Goal: Task Accomplishment & Management: Complete application form

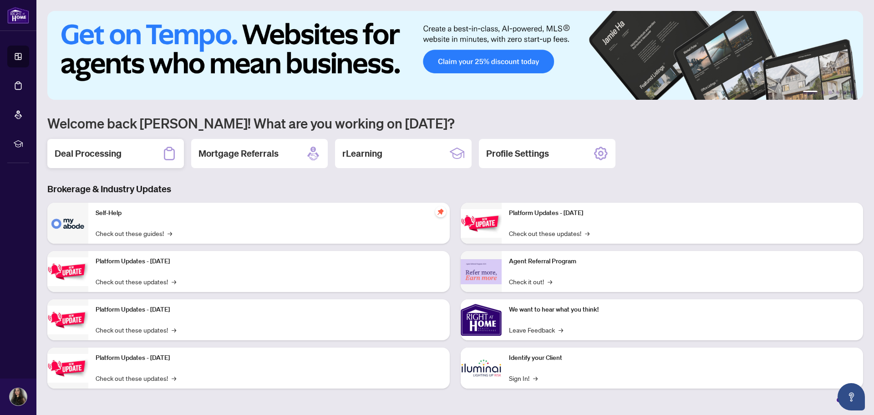
click at [75, 154] on h2 "Deal Processing" at bounding box center [88, 153] width 67 height 13
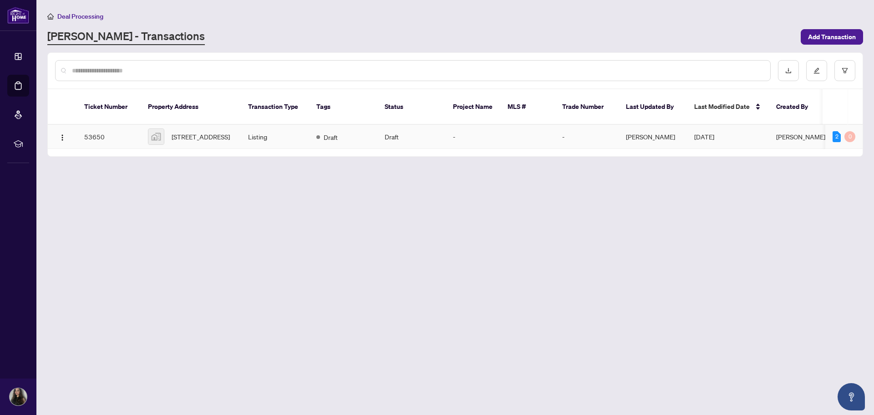
click at [311, 132] on td "Draft" at bounding box center [343, 137] width 68 height 24
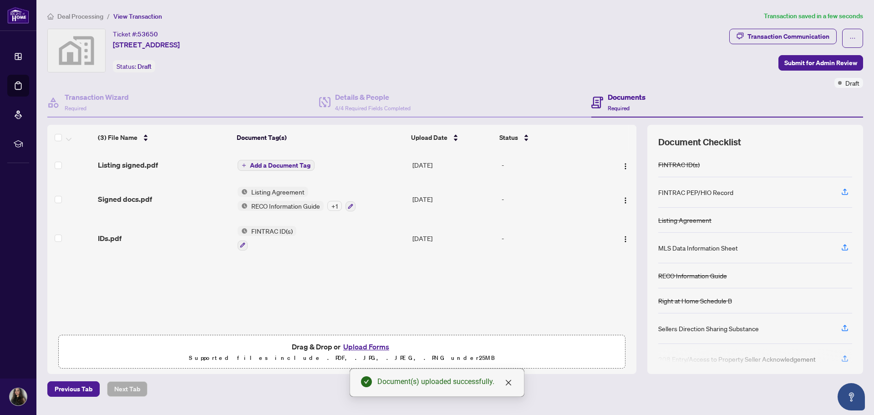
click at [289, 162] on span "Add a Document Tag" at bounding box center [280, 165] width 61 height 6
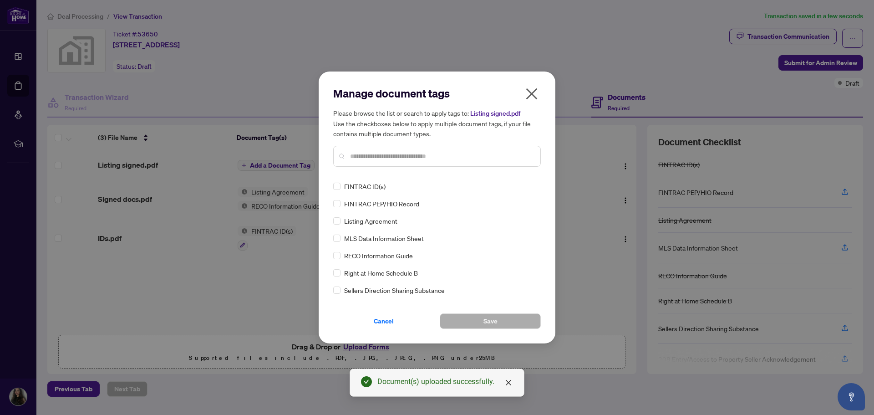
click at [530, 95] on icon "close" at bounding box center [531, 93] width 11 height 11
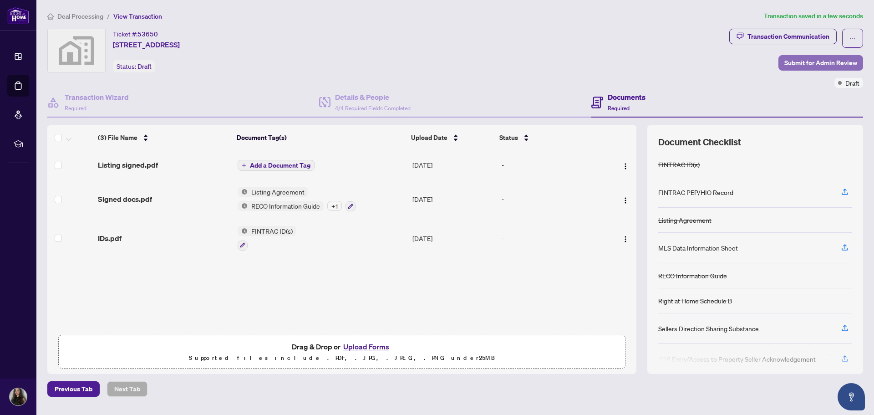
click at [825, 61] on span "Submit for Admin Review" at bounding box center [820, 63] width 73 height 15
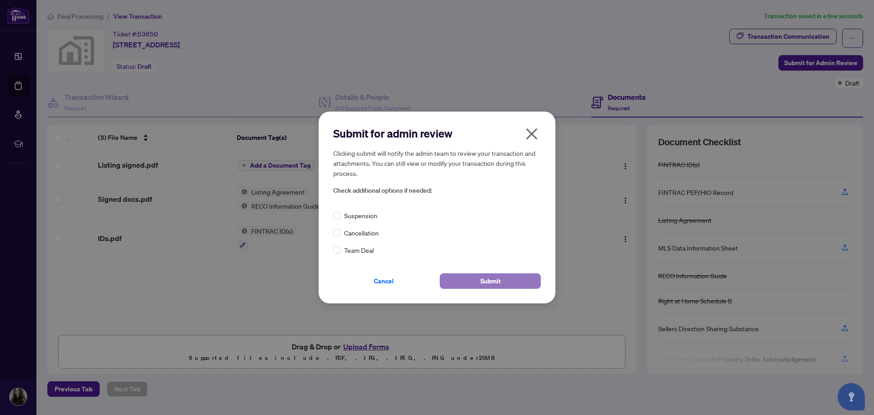
click at [496, 282] on span "Submit" at bounding box center [490, 280] width 20 height 15
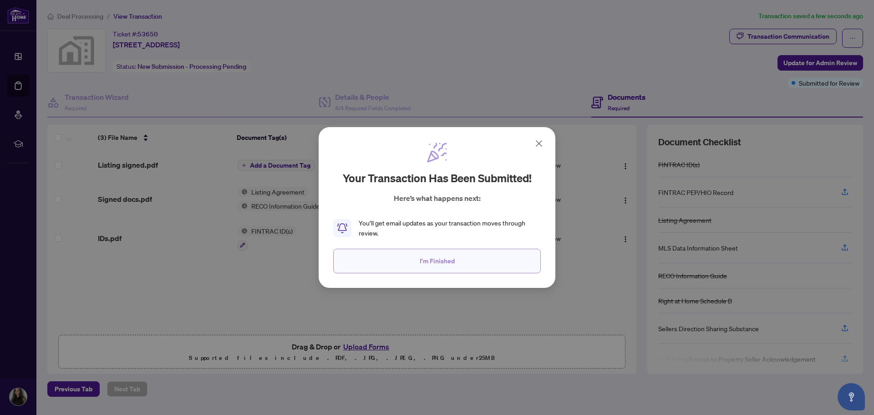
click at [458, 260] on button "I'm Finished" at bounding box center [436, 260] width 207 height 25
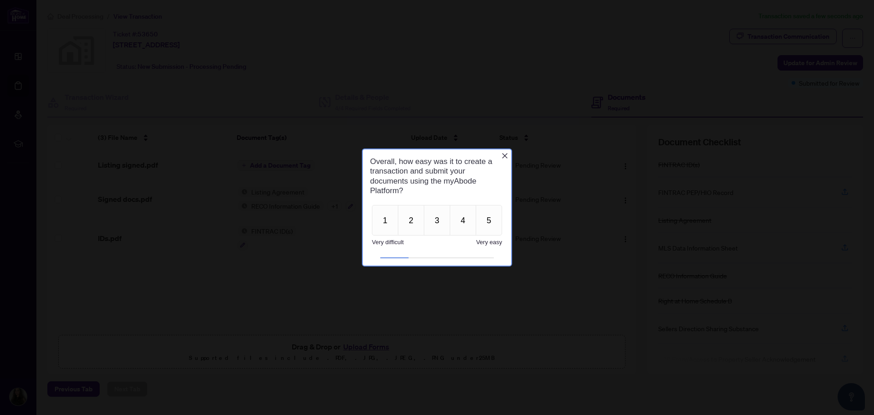
click at [505, 156] on icon "Close button" at bounding box center [504, 155] width 7 height 7
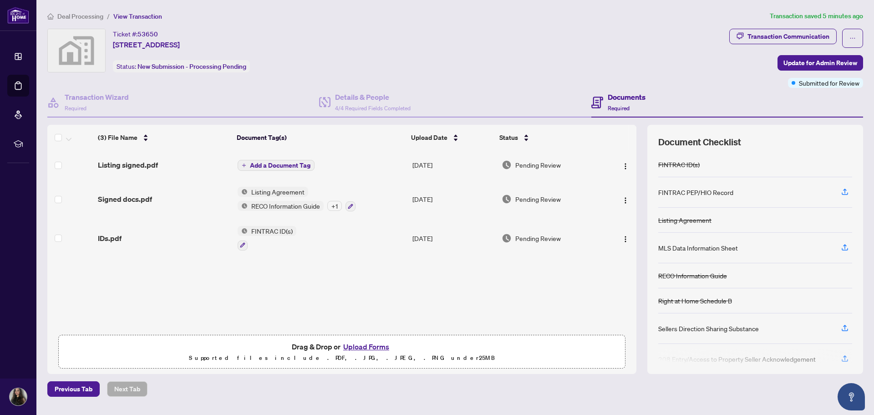
click at [578, 66] on div "Ticket #: 53650 [STREET_ADDRESS] Status: New Submission - Processing Pending" at bounding box center [386, 51] width 678 height 44
